Goal: Task Accomplishment & Management: Use online tool/utility

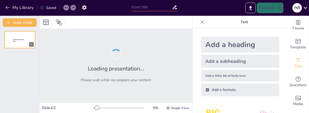
type input "Strategic Admission & Promotion Plan for Department of Counselling & Psychology"
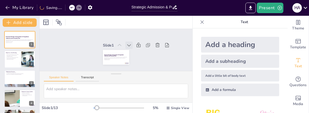
click at [127, 46] on icon at bounding box center [129, 47] width 4 height 2
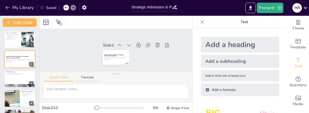
click at [128, 47] on icon at bounding box center [130, 48] width 4 height 3
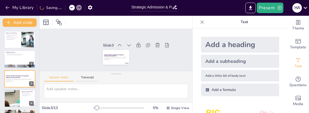
click at [127, 46] on icon at bounding box center [129, 47] width 4 height 2
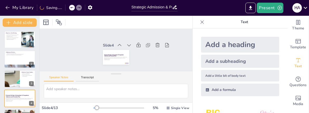
click at [127, 46] on icon at bounding box center [129, 47] width 4 height 2
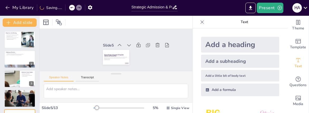
click at [128, 47] on icon at bounding box center [130, 48] width 4 height 3
click at [127, 52] on icon at bounding box center [129, 54] width 4 height 4
click at [128, 47] on icon at bounding box center [130, 48] width 4 height 3
click at [127, 46] on icon at bounding box center [129, 47] width 4 height 2
click at [118, 62] on icon at bounding box center [116, 64] width 3 height 4
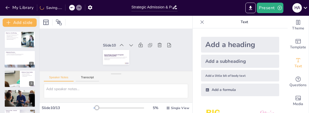
click at [130, 47] on icon at bounding box center [132, 48] width 4 height 3
click at [129, 46] on icon at bounding box center [131, 47] width 4 height 2
click at [47, 23] on icon at bounding box center [46, 22] width 6 height 6
click at [86, 76] on button "Transcript" at bounding box center [87, 79] width 23 height 6
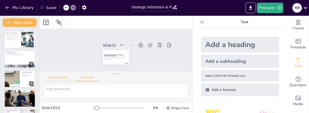
click at [57, 76] on button "Speaker Notes" at bounding box center [59, 79] width 30 height 6
click at [174, 109] on span "Single View" at bounding box center [180, 108] width 18 height 4
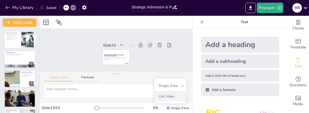
click at [176, 98] on span "List View" at bounding box center [170, 96] width 28 height 5
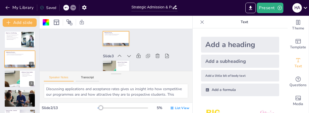
scroll to position [42, 0]
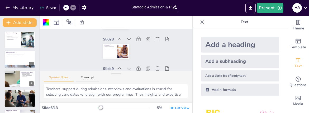
type textarea "Summarizing the evolving admissions and promotion plans reinforces the importan…"
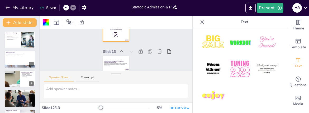
scroll to position [75, 0]
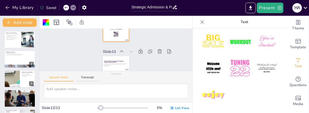
click at [207, 62] on img at bounding box center [213, 68] width 25 height 25
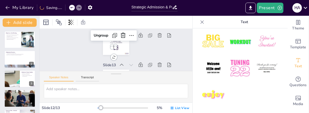
scroll to position [319, 0]
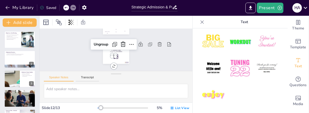
click at [112, 56] on div at bounding box center [114, 56] width 5 height 5
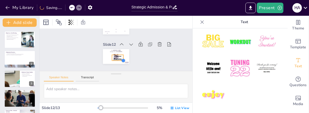
drag, startPoint x: 112, startPoint y: 56, endPoint x: 118, endPoint y: 60, distance: 7.5
click at [111, 60] on div at bounding box center [107, 60] width 5 height 5
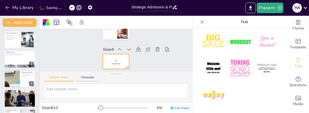
type textarea "Summarizing the evolving admissions and promotion plans reinforces the importan…"
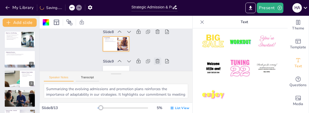
scroll to position [240, 0]
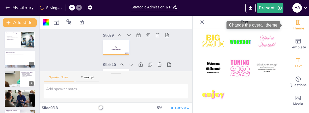
click at [295, 24] on icon "Change the overall theme" at bounding box center [298, 22] width 6 height 6
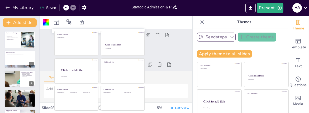
click at [229, 39] on icon "button" at bounding box center [231, 37] width 5 height 5
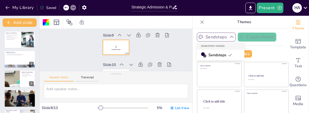
click at [229, 36] on icon "button" at bounding box center [231, 37] width 5 height 5
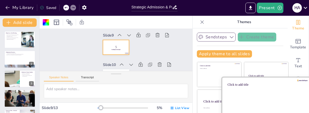
scroll to position [0, 0]
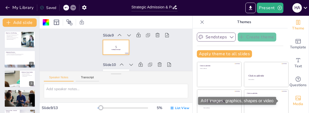
click at [295, 100] on icon "Add images, graphics, shapes or video" at bounding box center [298, 98] width 6 height 6
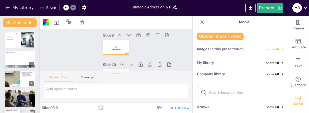
click at [268, 50] on span "Show All" at bounding box center [274, 49] width 18 height 4
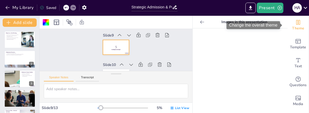
click at [295, 23] on icon "Change the overall theme" at bounding box center [298, 22] width 6 height 6
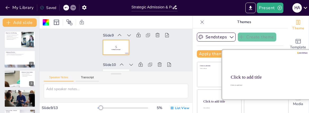
scroll to position [56, 0]
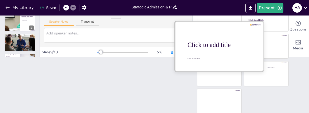
click at [193, 44] on div "Click to add title" at bounding box center [220, 44] width 67 height 7
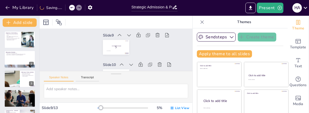
scroll to position [0, 0]
click at [10, 44] on div at bounding box center [20, 40] width 32 height 18
type textarea "The current admissions data and trends are crucial for understanding our perfor…"
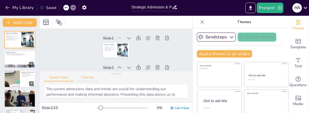
click at [90, 79] on button "Transcript" at bounding box center [87, 79] width 23 height 6
click at [61, 78] on button "Speaker Notes" at bounding box center [59, 79] width 30 height 6
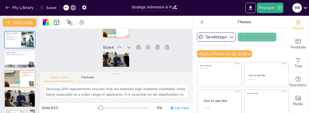
type textarea "Boosting visibility and engagement is critical for attracting prospective stude…"
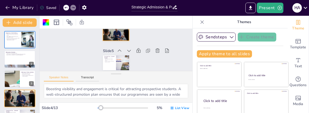
scroll to position [80, 0]
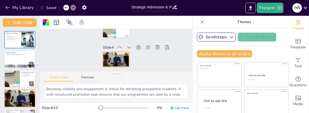
click at [116, 59] on div at bounding box center [109, 44] width 32 height 34
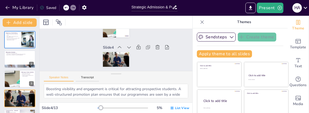
click at [199, 21] on icon at bounding box center [201, 22] width 5 height 5
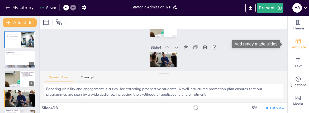
click at [297, 43] on icon "Add ready made slides" at bounding box center [298, 41] width 6 height 6
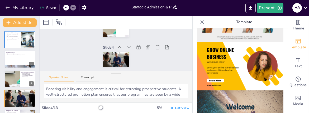
scroll to position [110, 0]
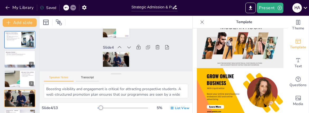
click at [247, 88] on img at bounding box center [240, 92] width 86 height 49
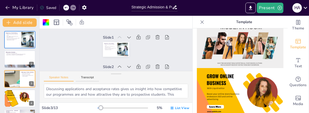
type textarea "The current admissions data and trends are crucial for understanding our perfor…"
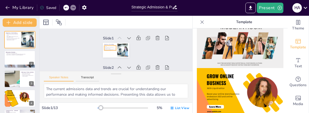
click at [105, 50] on p "Clarify teacher involvement and implementation timeline" at bounding box center [110, 49] width 12 height 3
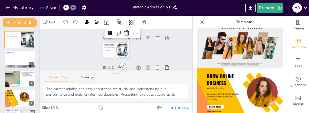
click at [122, 50] on div at bounding box center [122, 51] width 26 height 16
click at [229, 82] on img at bounding box center [240, 92] width 86 height 49
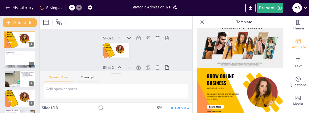
click at [72, 7] on icon at bounding box center [71, 7] width 3 height 1
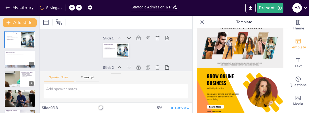
click at [72, 7] on icon at bounding box center [71, 7] width 3 height 1
click at [8, 6] on icon "button" at bounding box center [7, 7] width 5 height 5
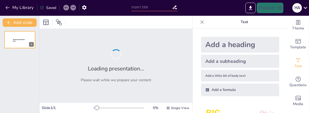
type input "Strategic Admission & Promotion Plan for Department of Counselling & Psychology"
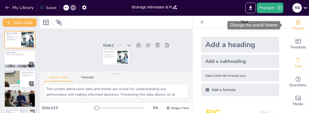
click at [298, 21] on div "Theme" at bounding box center [297, 25] width 21 height 19
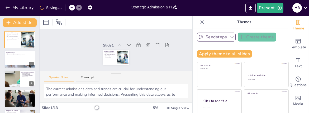
click at [219, 38] on button "Sendsteps" at bounding box center [216, 37] width 39 height 9
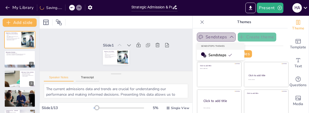
click at [219, 38] on button "Sendsteps" at bounding box center [216, 37] width 39 height 9
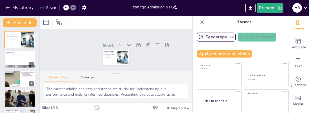
click at [304, 7] on icon at bounding box center [305, 7] width 7 height 7
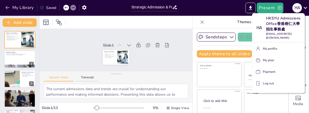
click at [268, 81] on p "Log out" at bounding box center [268, 83] width 11 height 5
